Goal: Find specific page/section: Find specific page/section

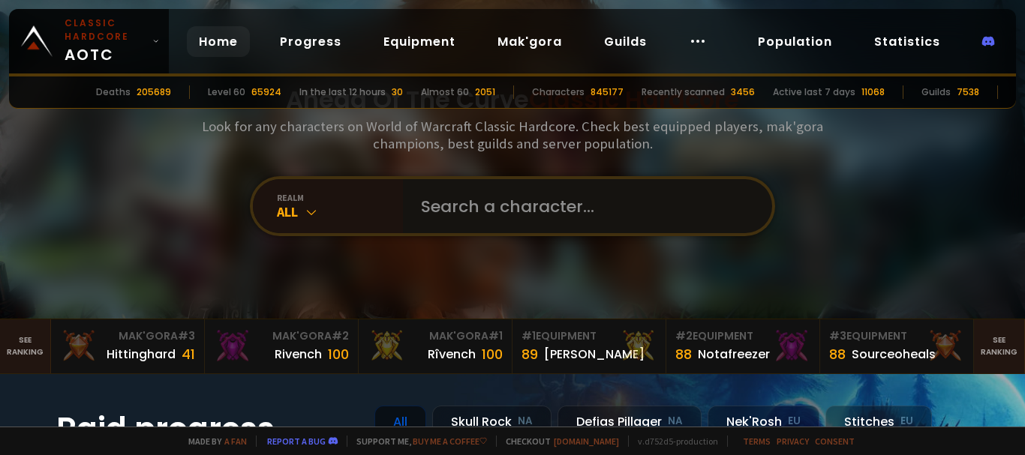
click at [468, 214] on input "text" at bounding box center [583, 206] width 342 height 54
type input "Yennikuwu"
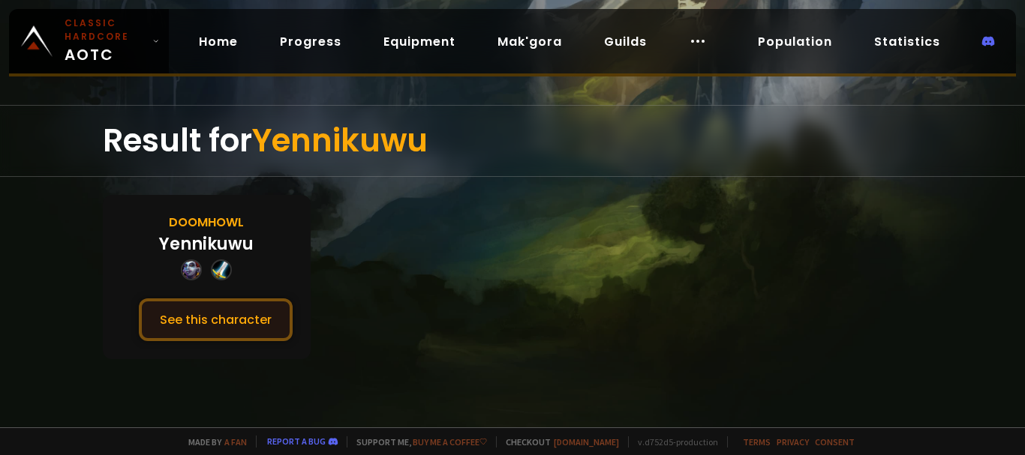
click at [241, 307] on button "See this character" at bounding box center [216, 320] width 154 height 43
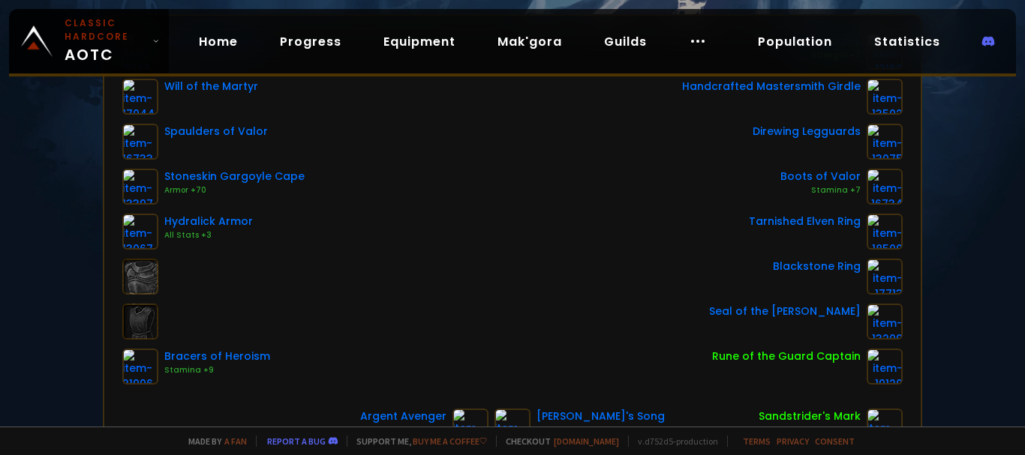
scroll to position [150, 0]
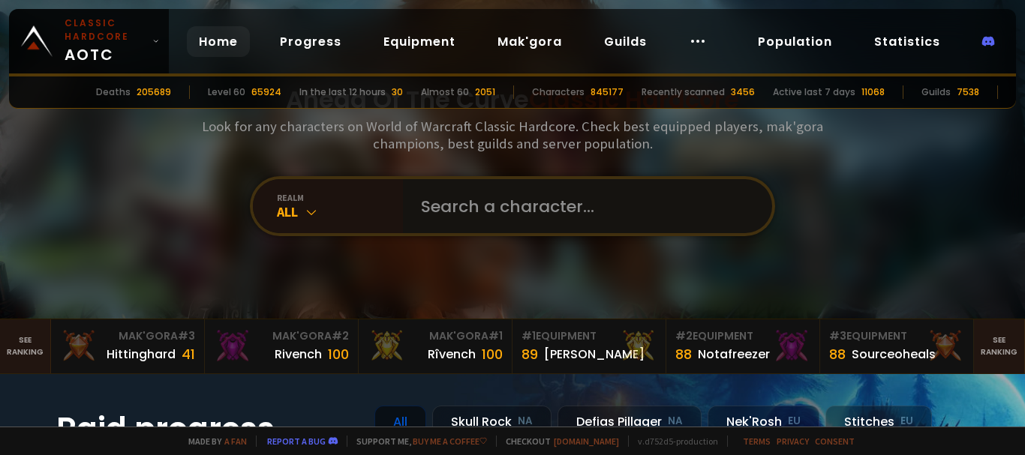
click at [532, 220] on input "text" at bounding box center [583, 206] width 342 height 54
type input "Wallofdead"
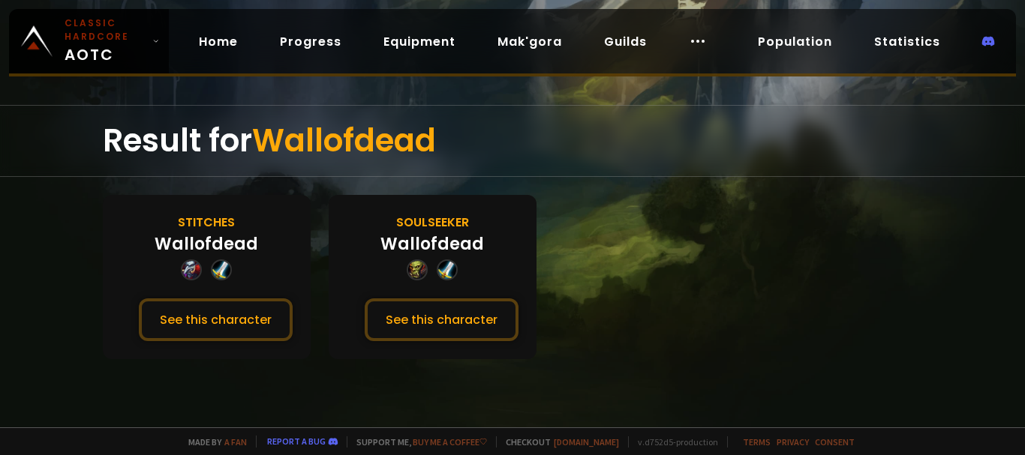
drag, startPoint x: 239, startPoint y: 308, endPoint x: 413, endPoint y: 194, distance: 207.0
click at [384, 181] on div "Result for Wallofdead Stitches Wallofdead See this character Soulseeker Wallofd…" at bounding box center [512, 266] width 1025 height 323
click at [438, 314] on button "See this character" at bounding box center [442, 320] width 154 height 43
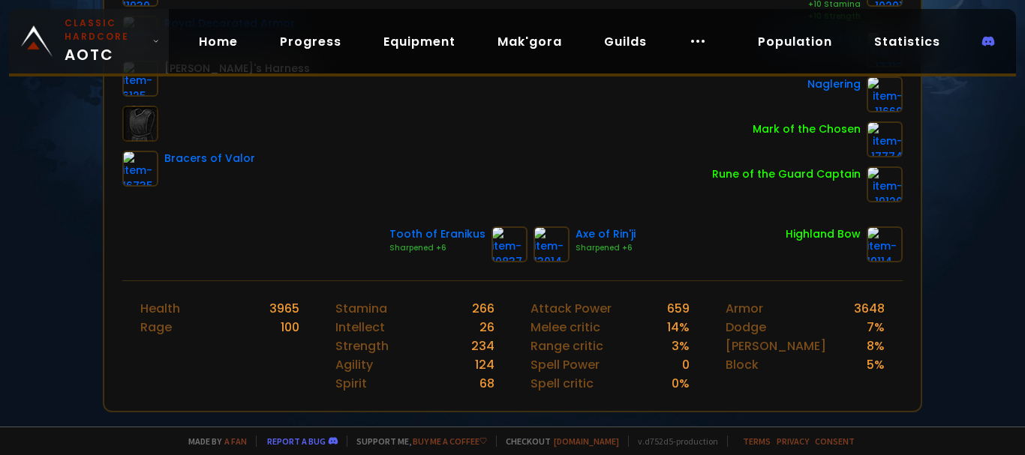
scroll to position [75, 0]
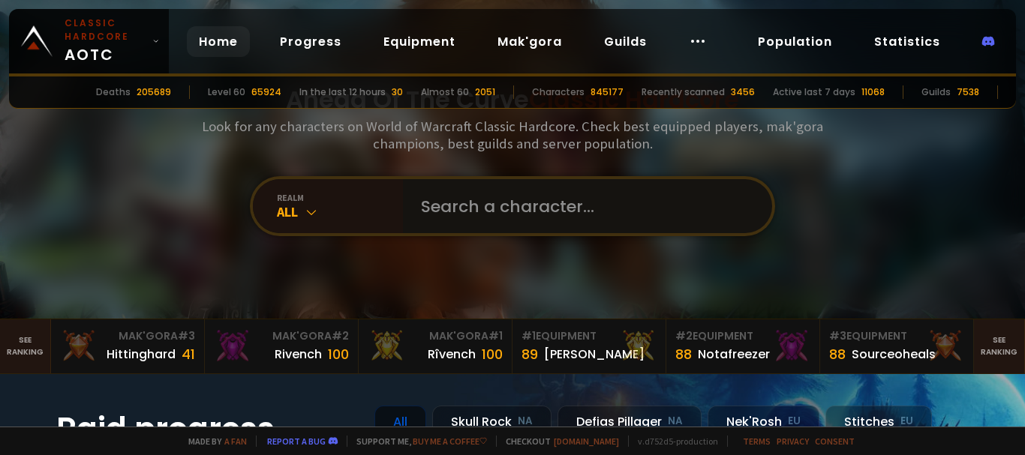
click at [456, 213] on input "text" at bounding box center [583, 206] width 342 height 54
type input "Runek"
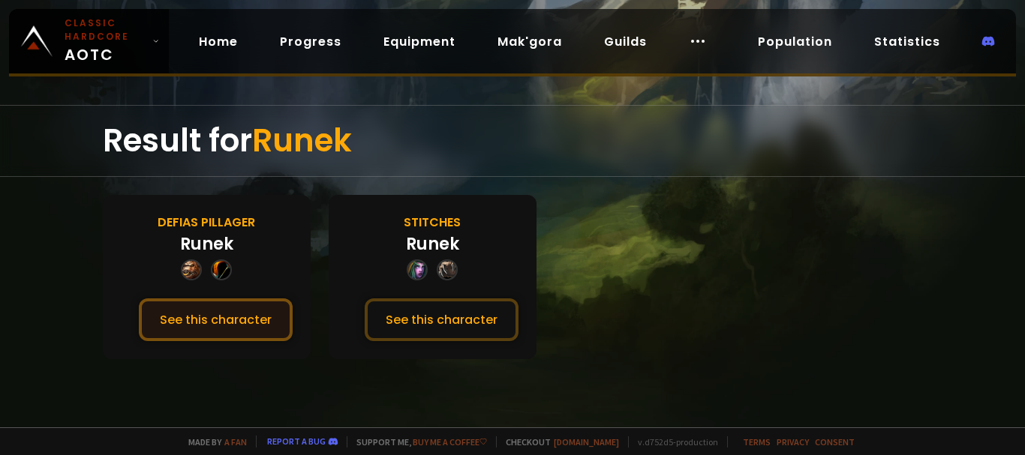
click at [193, 325] on button "See this character" at bounding box center [216, 320] width 154 height 43
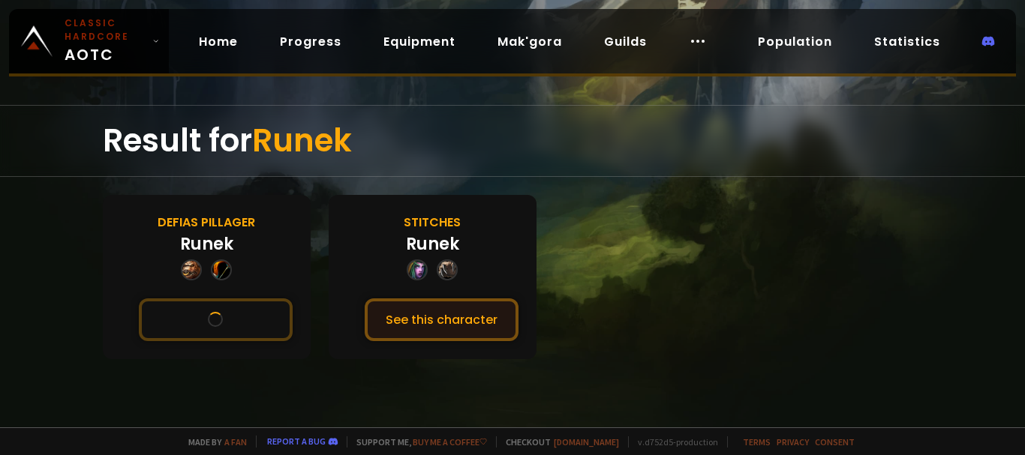
click at [417, 323] on button "See this character" at bounding box center [442, 320] width 154 height 43
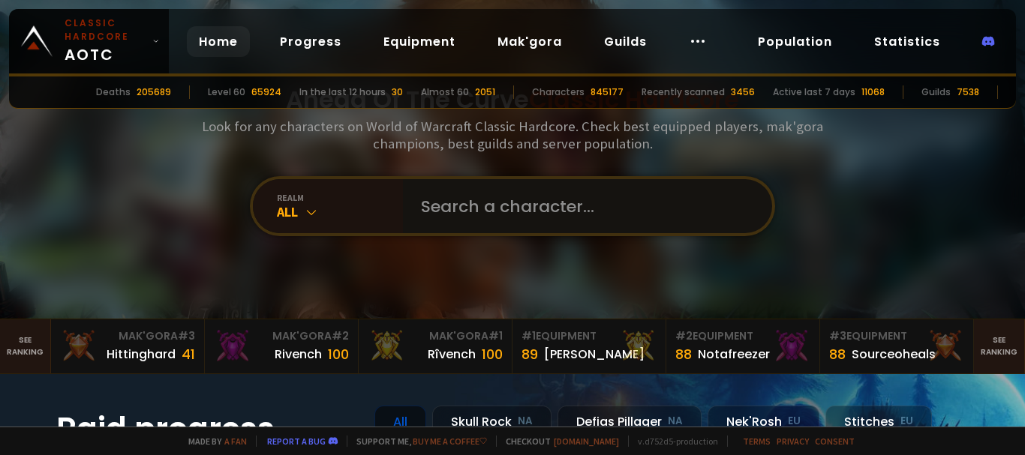
click at [477, 189] on input "text" at bounding box center [583, 206] width 342 height 54
click at [482, 209] on input "text" at bounding box center [583, 206] width 342 height 54
type input "Runek"
